Goal: Transaction & Acquisition: Purchase product/service

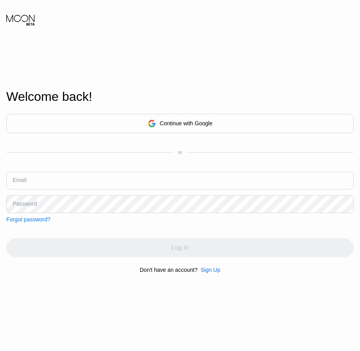
click at [32, 315] on div "Welcome back! Continue with Google or Email Password Forgot password? Log In Do…" at bounding box center [180, 181] width 360 height 386
click at [210, 273] on div "Sign Up" at bounding box center [211, 270] width 20 height 6
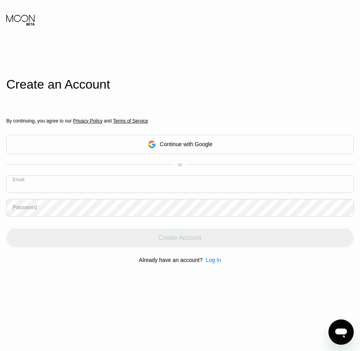
paste input "[EMAIL_ADDRESS][DOMAIN_NAME]"
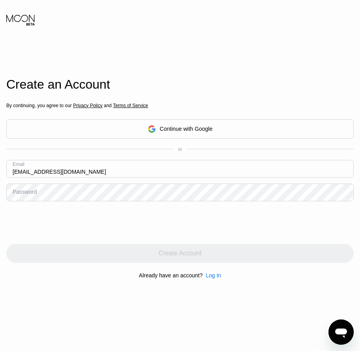
type input "[EMAIL_ADDRESS][DOMAIN_NAME]"
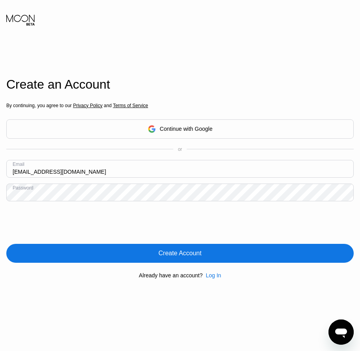
click at [185, 257] on div "Create Account" at bounding box center [180, 254] width 43 height 8
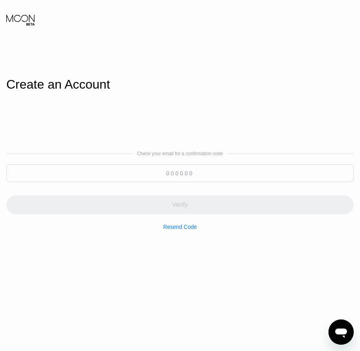
drag, startPoint x: 181, startPoint y: 164, endPoint x: 160, endPoint y: 165, distance: 20.9
paste input "769141"
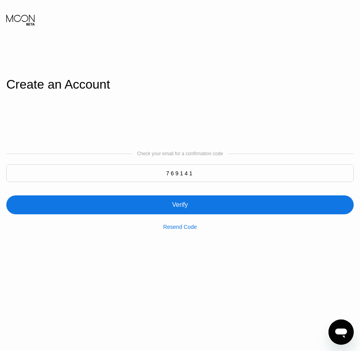
type input "769141"
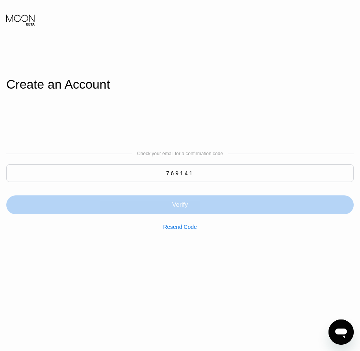
click at [181, 212] on div "Verify" at bounding box center [180, 205] width 348 height 19
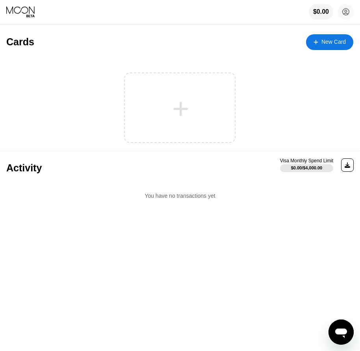
click at [326, 47] on div "New Card" at bounding box center [329, 42] width 47 height 16
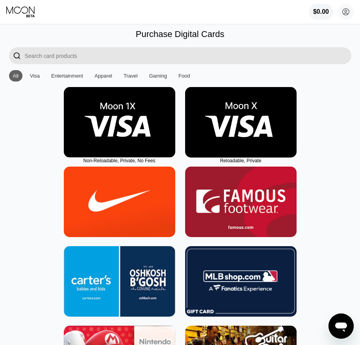
click at [256, 143] on img at bounding box center [241, 122] width 112 height 71
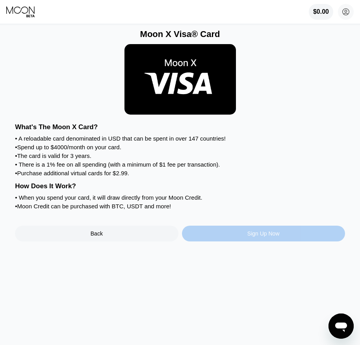
click at [263, 237] on div "Sign Up Now" at bounding box center [264, 234] width 32 height 6
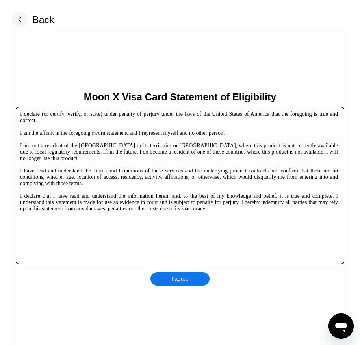
click at [198, 276] on div "I agree" at bounding box center [180, 278] width 59 height 13
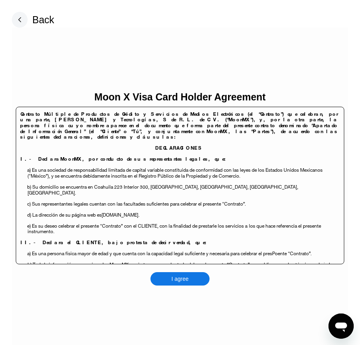
click at [198, 276] on div "I agree" at bounding box center [180, 278] width 59 height 13
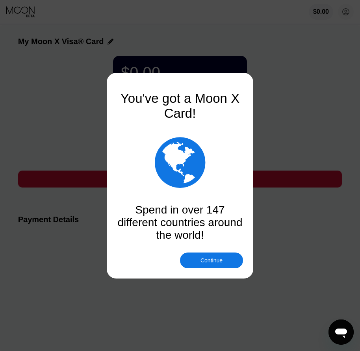
click at [207, 263] on div "Continue" at bounding box center [212, 260] width 22 height 6
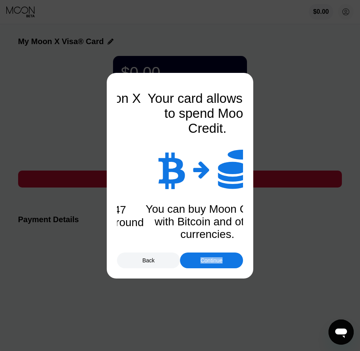
click at [207, 263] on div "Continue" at bounding box center [212, 260] width 22 height 6
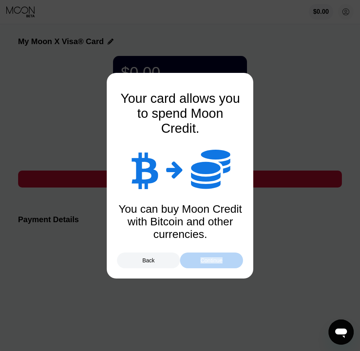
click at [207, 263] on div "Continue" at bounding box center [212, 260] width 22 height 6
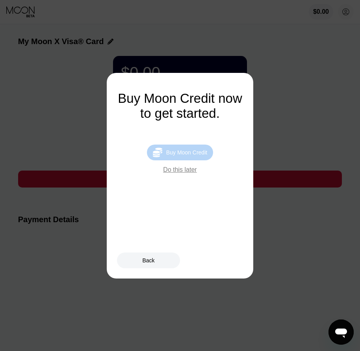
click at [191, 155] on div "Buy Moon Credit" at bounding box center [186, 152] width 41 height 6
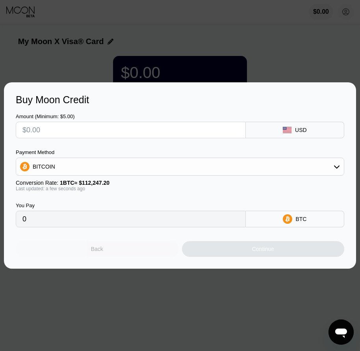
drag, startPoint x: 114, startPoint y: 254, endPoint x: 310, endPoint y: 131, distance: 231.6
click at [114, 254] on div "Back" at bounding box center [97, 249] width 163 height 16
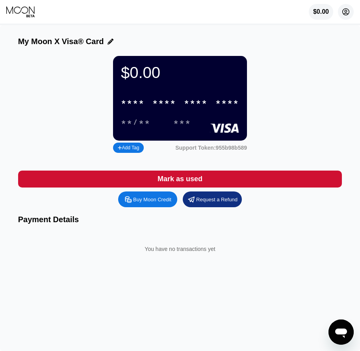
click at [344, 9] on circle at bounding box center [346, 12] width 16 height 16
